Goal: Learn about a topic: Understand process/instructions

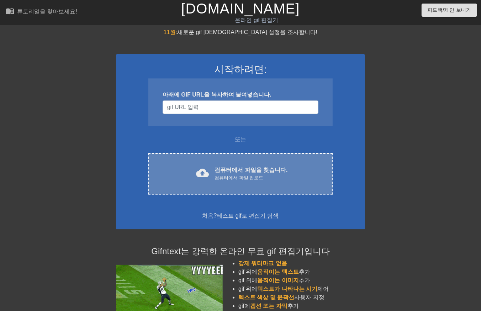
click at [225, 172] on font "컴퓨터에서 파일을 찾습니다." at bounding box center [250, 170] width 73 height 6
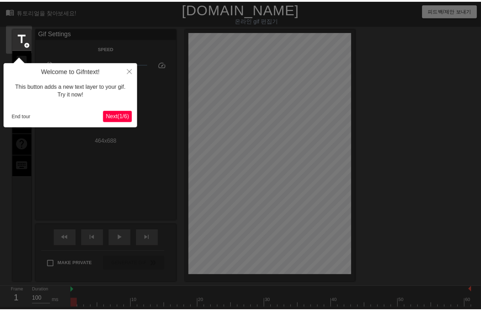
scroll to position [17, 0]
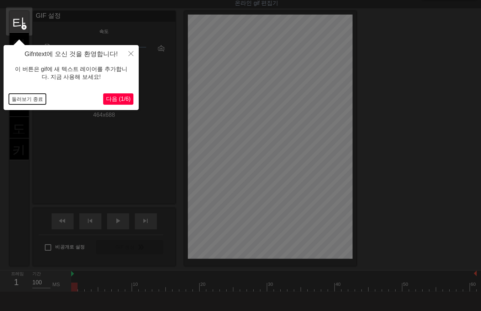
click at [29, 97] on button "둘러보기 종료" at bounding box center [27, 99] width 37 height 11
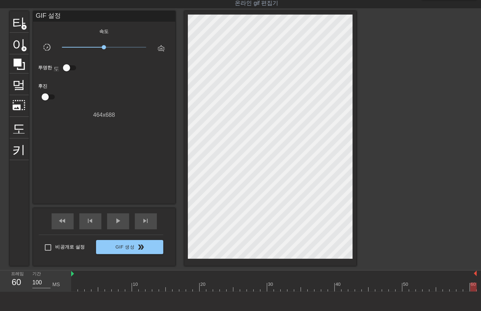
drag, startPoint x: 74, startPoint y: 287, endPoint x: 349, endPoint y: 267, distance: 276.3
click at [480, 271] on html "menu_book 튜토리얼을 찾아보세요! [DOMAIN_NAME] 온라인 gif 편집기 피드백/제안 보내기 타이틀 add_circle 이미지 …" at bounding box center [240, 162] width 481 height 359
click at [115, 223] on span "play_arrow" at bounding box center [118, 221] width 9 height 9
click at [115, 220] on span "일시 중지" at bounding box center [118, 221] width 9 height 9
click at [122, 219] on div "play_arrow" at bounding box center [118, 222] width 22 height 16
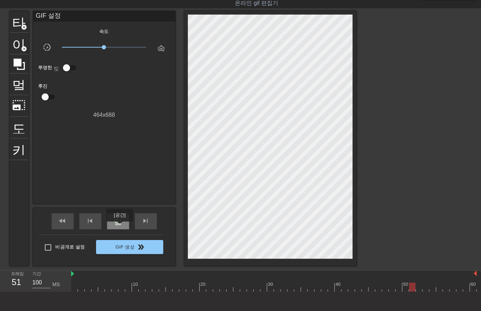
click at [119, 226] on div "일시 중지" at bounding box center [118, 222] width 22 height 16
click at [74, 288] on div at bounding box center [273, 287] width 405 height 9
click at [79, 291] on div at bounding box center [273, 287] width 405 height 9
click at [86, 290] on div at bounding box center [273, 287] width 405 height 9
click at [94, 290] on div at bounding box center [273, 287] width 405 height 9
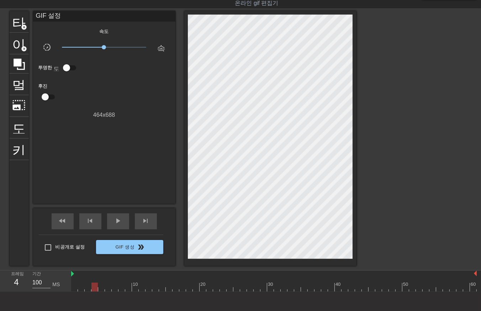
drag, startPoint x: 100, startPoint y: 290, endPoint x: 103, endPoint y: 291, distance: 3.6
click at [101, 290] on div at bounding box center [273, 287] width 405 height 9
drag, startPoint x: 106, startPoint y: 289, endPoint x: 110, endPoint y: 289, distance: 3.6
click at [106, 289] on div at bounding box center [273, 287] width 405 height 9
click at [114, 289] on div at bounding box center [273, 287] width 405 height 9
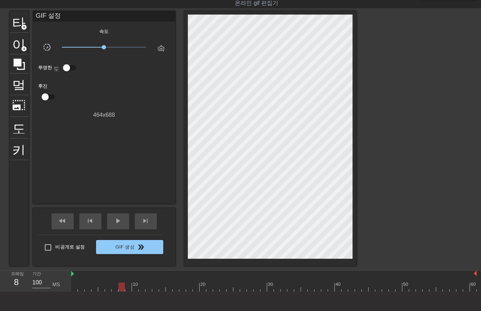
drag, startPoint x: 121, startPoint y: 287, endPoint x: 124, endPoint y: 292, distance: 5.3
click at [121, 289] on div at bounding box center [273, 287] width 405 height 9
drag, startPoint x: 127, startPoint y: 287, endPoint x: 128, endPoint y: 292, distance: 4.5
click at [127, 292] on div at bounding box center [273, 287] width 405 height 9
drag, startPoint x: 134, startPoint y: 289, endPoint x: 139, endPoint y: 290, distance: 4.4
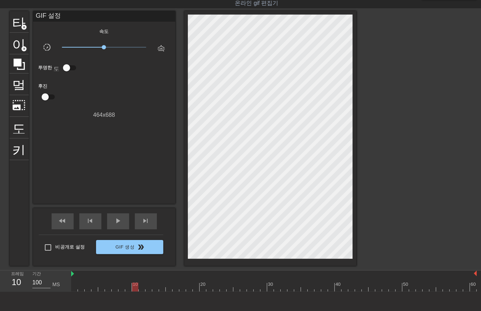
click at [135, 289] on div at bounding box center [273, 287] width 405 height 9
drag, startPoint x: 142, startPoint y: 287, endPoint x: 143, endPoint y: 290, distance: 4.0
click at [142, 287] on div at bounding box center [273, 287] width 405 height 9
click at [148, 289] on div at bounding box center [273, 287] width 405 height 9
click at [154, 288] on div at bounding box center [273, 287] width 405 height 9
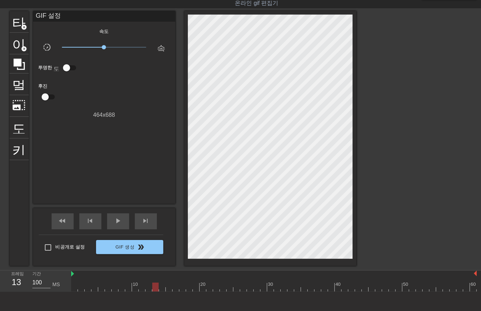
click at [160, 288] on div at bounding box center [273, 287] width 405 height 9
click at [168, 290] on div at bounding box center [273, 287] width 405 height 9
click at [174, 288] on div at bounding box center [273, 287] width 405 height 9
drag, startPoint x: 183, startPoint y: 289, endPoint x: 186, endPoint y: 292, distance: 4.8
click at [183, 290] on div at bounding box center [273, 287] width 405 height 9
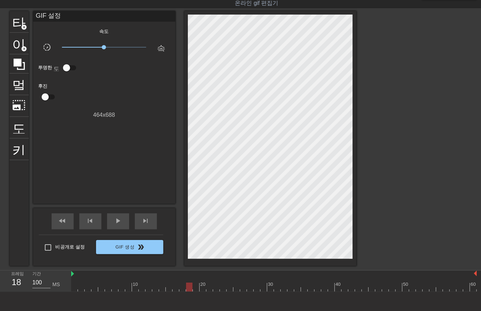
click at [189, 290] on div at bounding box center [273, 287] width 405 height 9
click at [194, 289] on div at bounding box center [273, 287] width 405 height 9
click at [204, 290] on div at bounding box center [273, 287] width 405 height 9
click at [208, 289] on div at bounding box center [273, 287] width 405 height 9
click at [215, 290] on div at bounding box center [273, 287] width 405 height 9
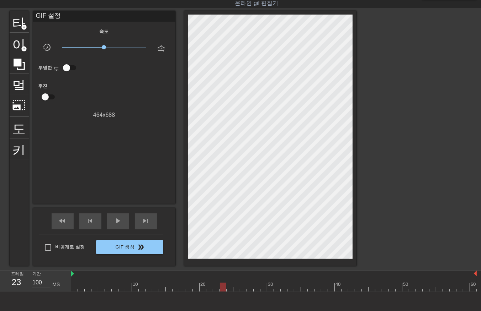
click at [222, 290] on div at bounding box center [273, 287] width 405 height 9
drag, startPoint x: 229, startPoint y: 289, endPoint x: 232, endPoint y: 290, distance: 3.8
click at [229, 289] on div at bounding box center [273, 287] width 405 height 9
click at [235, 289] on div at bounding box center [273, 287] width 405 height 9
click at [243, 290] on div at bounding box center [273, 287] width 405 height 9
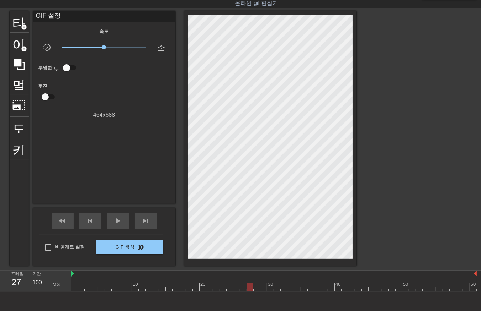
click at [248, 291] on div at bounding box center [273, 287] width 405 height 9
click at [255, 292] on div at bounding box center [273, 287] width 405 height 9
drag, startPoint x: 264, startPoint y: 288, endPoint x: 269, endPoint y: 290, distance: 5.3
click at [264, 290] on div at bounding box center [273, 287] width 405 height 9
drag, startPoint x: 270, startPoint y: 287, endPoint x: 276, endPoint y: 288, distance: 6.3
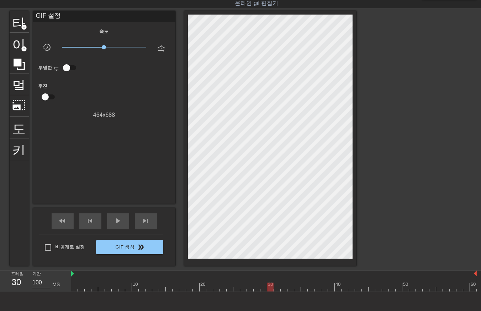
click at [269, 288] on div at bounding box center [273, 287] width 405 height 9
click at [276, 288] on div at bounding box center [273, 287] width 405 height 9
drag, startPoint x: 283, startPoint y: 288, endPoint x: 286, endPoint y: 290, distance: 3.8
click at [283, 289] on div at bounding box center [273, 287] width 405 height 9
click at [292, 289] on div at bounding box center [273, 287] width 405 height 9
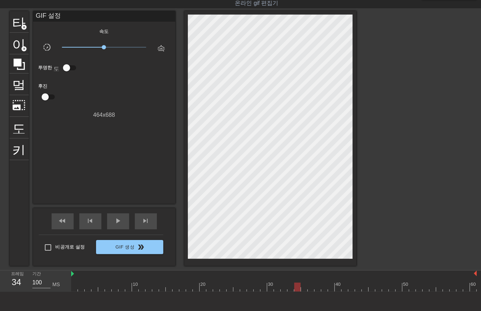
click at [295, 286] on div at bounding box center [273, 287] width 405 height 9
click at [304, 288] on div at bounding box center [273, 287] width 405 height 9
click at [311, 287] on div at bounding box center [273, 287] width 405 height 9
click at [316, 289] on div at bounding box center [273, 287] width 405 height 9
drag, startPoint x: 323, startPoint y: 286, endPoint x: 324, endPoint y: 290, distance: 3.7
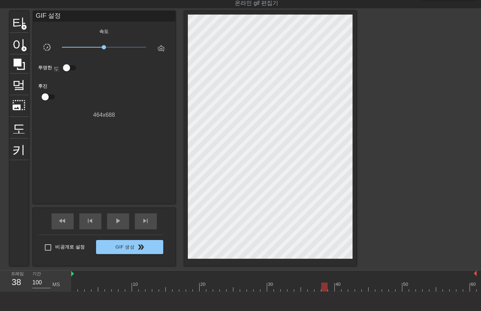
click at [323, 288] on div at bounding box center [273, 287] width 405 height 9
drag, startPoint x: 329, startPoint y: 286, endPoint x: 332, endPoint y: 290, distance: 4.8
click at [330, 288] on div at bounding box center [273, 287] width 405 height 9
drag, startPoint x: 336, startPoint y: 287, endPoint x: 339, endPoint y: 292, distance: 5.1
click at [337, 289] on div at bounding box center [273, 287] width 405 height 9
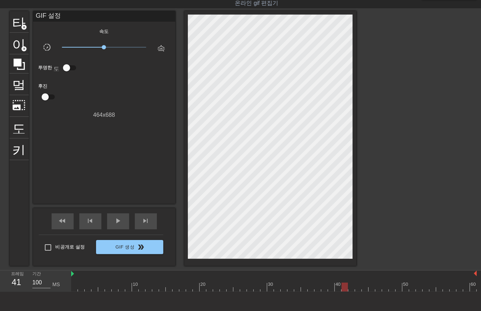
drag, startPoint x: 344, startPoint y: 286, endPoint x: 342, endPoint y: 294, distance: 8.7
click at [344, 287] on div at bounding box center [273, 287] width 405 height 9
drag, startPoint x: 351, startPoint y: 286, endPoint x: 351, endPoint y: 290, distance: 4.3
click at [352, 289] on div at bounding box center [273, 287] width 405 height 9
drag, startPoint x: 356, startPoint y: 287, endPoint x: 357, endPoint y: 292, distance: 4.5
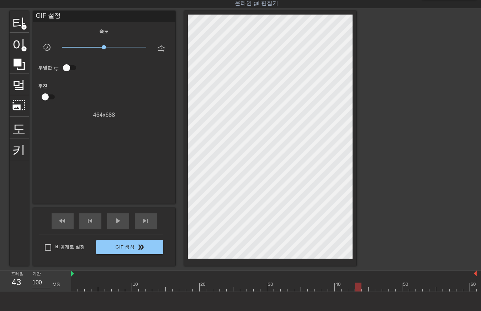
click at [357, 289] on div at bounding box center [273, 287] width 405 height 9
drag, startPoint x: 363, startPoint y: 287, endPoint x: 363, endPoint y: 293, distance: 6.8
click at [363, 289] on div at bounding box center [273, 287] width 405 height 9
drag, startPoint x: 370, startPoint y: 287, endPoint x: 371, endPoint y: 293, distance: 5.4
click at [370, 290] on div at bounding box center [273, 287] width 405 height 9
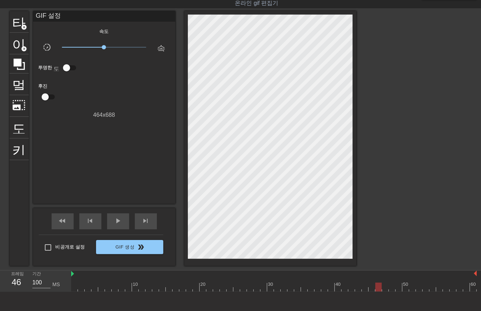
drag, startPoint x: 378, startPoint y: 287, endPoint x: 381, endPoint y: 292, distance: 5.8
click at [379, 290] on div at bounding box center [273, 287] width 405 height 9
drag, startPoint x: 383, startPoint y: 288, endPoint x: 383, endPoint y: 294, distance: 5.3
click at [383, 290] on div at bounding box center [273, 287] width 405 height 9
click at [390, 290] on div at bounding box center [273, 287] width 405 height 9
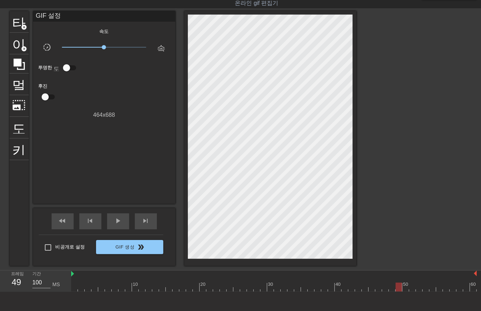
drag, startPoint x: 397, startPoint y: 287, endPoint x: 410, endPoint y: 292, distance: 14.5
click at [397, 288] on div at bounding box center [273, 287] width 405 height 9
drag, startPoint x: 405, startPoint y: 287, endPoint x: 409, endPoint y: 294, distance: 8.3
click at [405, 290] on div at bounding box center [273, 287] width 405 height 9
drag, startPoint x: 411, startPoint y: 289, endPoint x: 414, endPoint y: 295, distance: 7.1
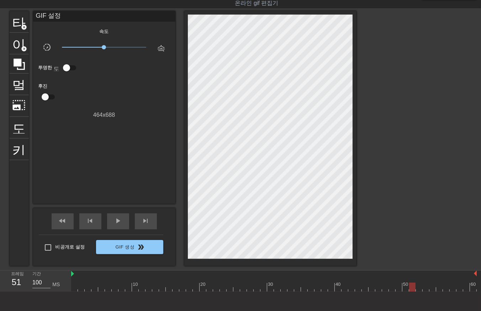
click at [411, 290] on div at bounding box center [273, 287] width 405 height 9
click at [419, 289] on div at bounding box center [273, 287] width 405 height 9
click at [424, 290] on div at bounding box center [273, 287] width 405 height 9
drag, startPoint x: 431, startPoint y: 288, endPoint x: 435, endPoint y: 294, distance: 7.7
click at [432, 291] on div at bounding box center [273, 287] width 405 height 9
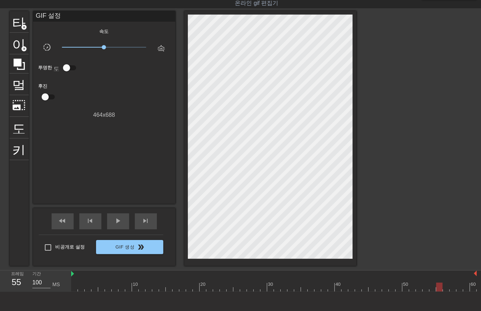
drag, startPoint x: 438, startPoint y: 289, endPoint x: 439, endPoint y: 297, distance: 7.6
click at [439, 293] on div "menu_book 튜토리얼을 찾아보세요! [DOMAIN_NAME] 온라인 gif 편집기 피드백/제안 보내기 타이틀 add_circle 이미지 …" at bounding box center [240, 162] width 481 height 359
click at [446, 292] on div at bounding box center [273, 287] width 405 height 9
drag, startPoint x: 452, startPoint y: 288, endPoint x: 452, endPoint y: 293, distance: 4.6
click at [452, 291] on div at bounding box center [273, 287] width 405 height 9
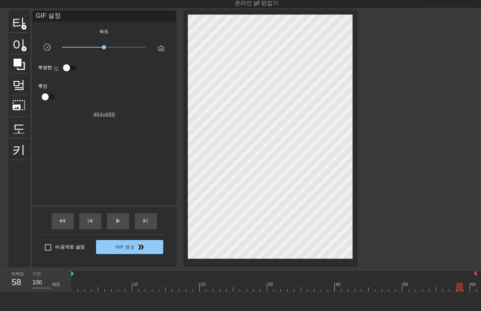
drag, startPoint x: 460, startPoint y: 289, endPoint x: 460, endPoint y: 293, distance: 3.9
click at [459, 290] on div at bounding box center [273, 287] width 405 height 9
drag, startPoint x: 464, startPoint y: 287, endPoint x: 467, endPoint y: 294, distance: 6.7
click at [464, 290] on div at bounding box center [273, 287] width 405 height 9
click at [470, 287] on div at bounding box center [273, 287] width 405 height 9
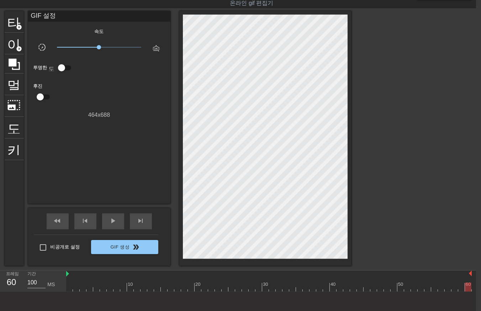
scroll to position [17, 6]
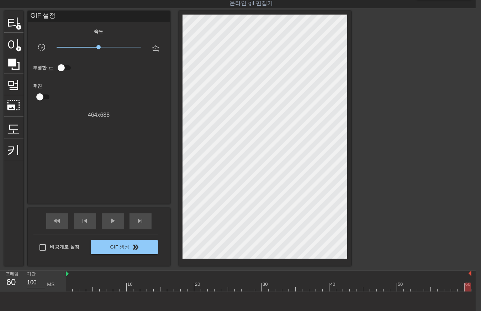
click at [473, 286] on div "10 20 30 40 50 60" at bounding box center [271, 281] width 410 height 21
